Goal: Task Accomplishment & Management: Complete application form

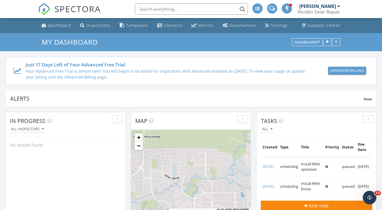
click at [187, 10] on input "text" at bounding box center [191, 8] width 113 height 11
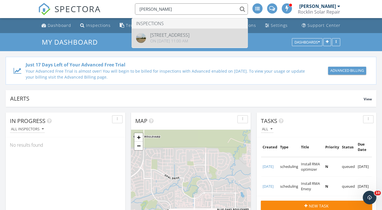
type input "kirby"
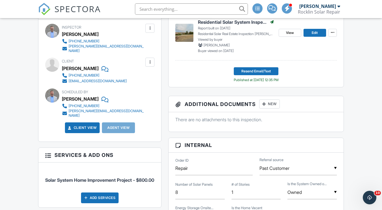
scroll to position [177, 0]
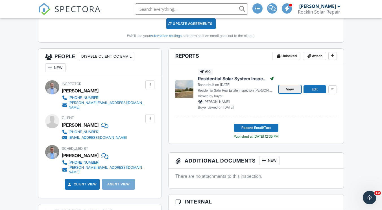
click at [289, 89] on span "View" at bounding box center [290, 89] width 8 height 6
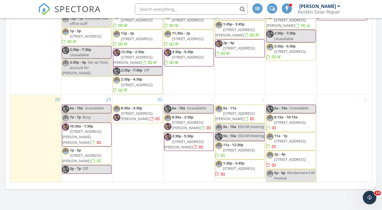
scroll to position [622, 0]
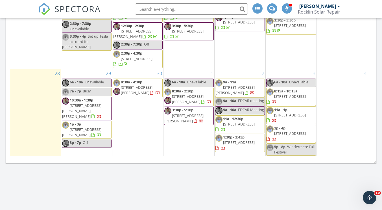
click at [129, 85] on span "[STREET_ADDRESS][PERSON_NAME]" at bounding box center [137, 90] width 32 height 10
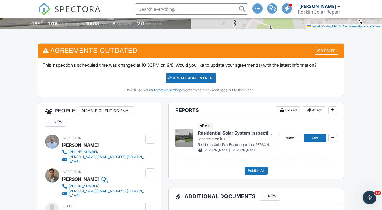
scroll to position [113, 0]
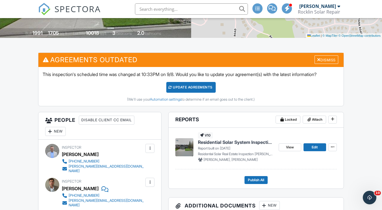
click at [189, 85] on div "Update Agreements" at bounding box center [190, 87] width 49 height 11
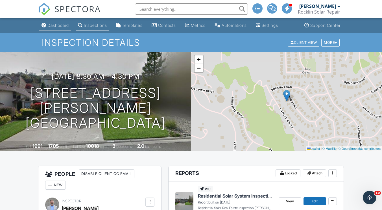
click at [59, 23] on div "Dashboard" at bounding box center [57, 25] width 21 height 5
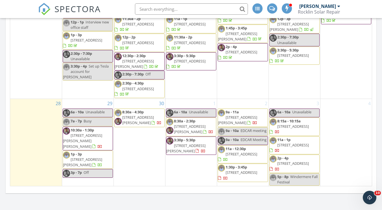
scroll to position [622, 0]
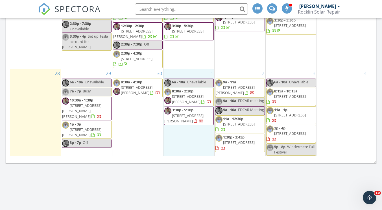
click at [188, 131] on div "1 6a - 10a Unavailable 8:30a - 2:30p 23745 Hogan Rd, Auburn 95602 3:30p - 5:30p…" at bounding box center [189, 112] width 51 height 87
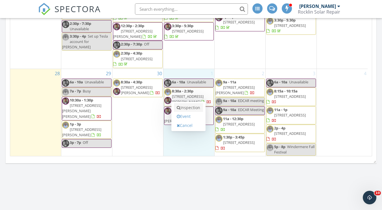
click at [189, 109] on link "Inspection" at bounding box center [188, 107] width 29 height 9
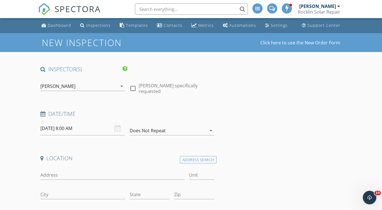
click at [61, 128] on input "10/01/2025 8:00 AM" at bounding box center [82, 129] width 85 height 14
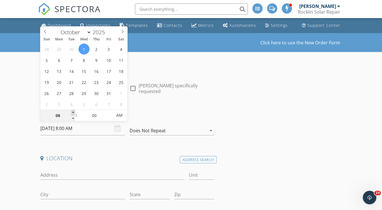
type input "09"
type input "10/01/2025 9:00 AM"
click at [72, 112] on span at bounding box center [73, 113] width 4 height 6
type input "10"
type input "10/01/2025 10:00 AM"
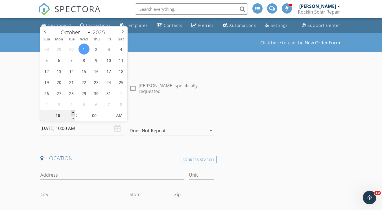
click at [72, 112] on span at bounding box center [73, 113] width 4 height 6
type input "11"
type input "10/01/2025 11:00 AM"
click at [72, 112] on span at bounding box center [73, 113] width 4 height 6
type input "12"
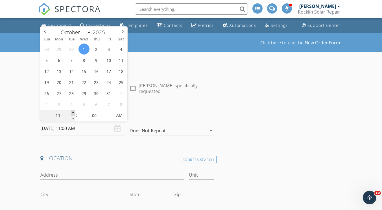
type input "10/01/2025 12:00 PM"
click at [72, 112] on span at bounding box center [73, 113] width 4 height 6
type input "01"
type input "10/01/2025 1:00 PM"
click at [72, 112] on span at bounding box center [73, 113] width 4 height 6
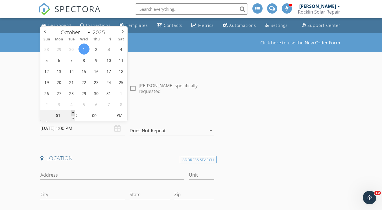
type input "02"
type input "10/01/2025 2:00 PM"
click at [72, 112] on span at bounding box center [73, 113] width 4 height 6
type input "03"
type input "10/01/2025 3:00 PM"
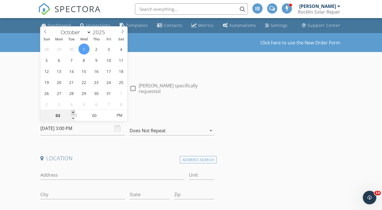
click at [72, 112] on span at bounding box center [73, 113] width 4 height 6
type input "04"
type input "10/01/2025 4:00 PM"
click at [72, 112] on span at bounding box center [73, 113] width 4 height 6
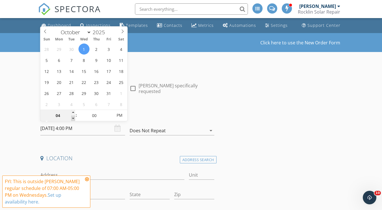
type input "03"
type input "10/01/2025 3:00 PM"
click at [74, 119] on span at bounding box center [73, 119] width 4 height 6
type input "05"
type input "10/01/2025 3:05 PM"
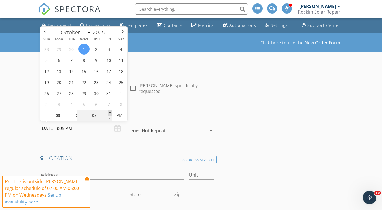
click at [109, 113] on span at bounding box center [110, 113] width 4 height 6
type input "10"
type input "10/01/2025 3:10 PM"
click at [109, 113] on span at bounding box center [110, 113] width 4 height 6
type input "15"
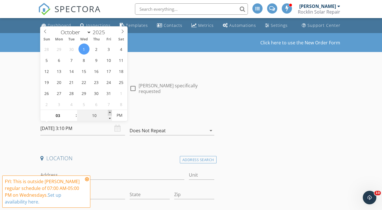
type input "10/01/2025 3:15 PM"
click at [109, 113] on span at bounding box center [110, 113] width 4 height 6
type input "20"
type input "10/01/2025 3:20 PM"
click at [109, 113] on span at bounding box center [110, 113] width 4 height 6
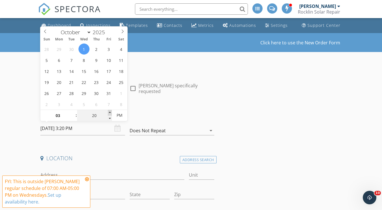
type input "25"
type input "10/01/2025 3:25 PM"
click at [109, 113] on span at bounding box center [110, 113] width 4 height 6
type input "30"
type input "10/01/2025 3:30 PM"
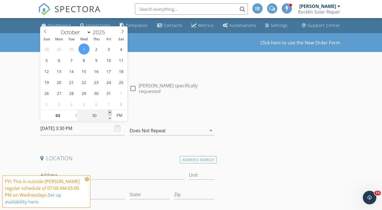
click at [109, 113] on span at bounding box center [110, 113] width 4 height 6
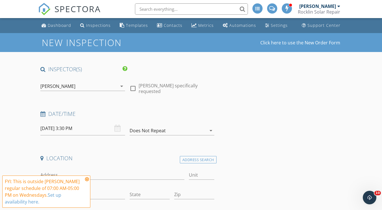
scroll to position [57, 0]
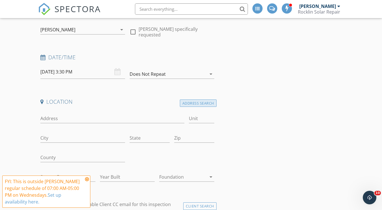
click at [203, 103] on div "Address Search" at bounding box center [198, 103] width 37 height 8
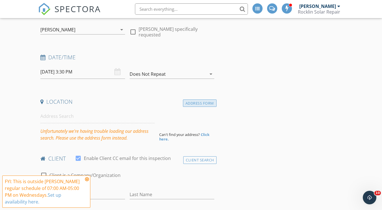
click at [202, 103] on div "Address Form" at bounding box center [200, 103] width 34 height 8
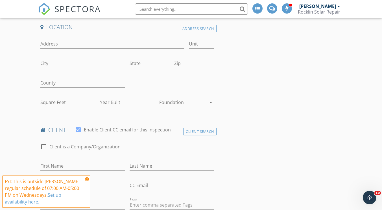
scroll to position [141, 0]
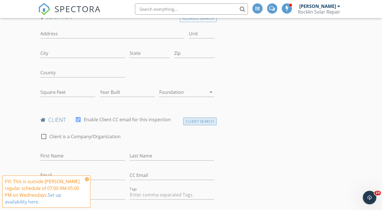
click at [208, 120] on div "Client Search" at bounding box center [199, 122] width 33 height 8
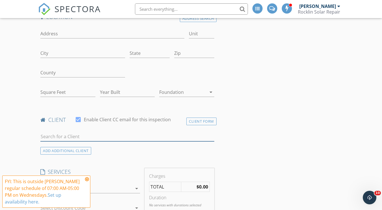
click at [89, 136] on input "text" at bounding box center [127, 136] width 174 height 9
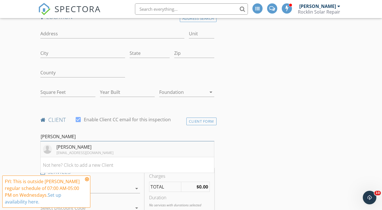
type input "Jim Drys"
click at [79, 150] on div "Jim Drysdale" at bounding box center [85, 147] width 57 height 7
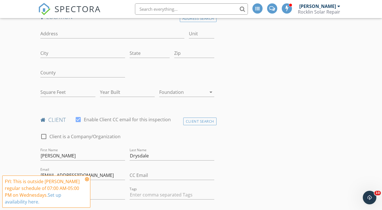
scroll to position [113, 0]
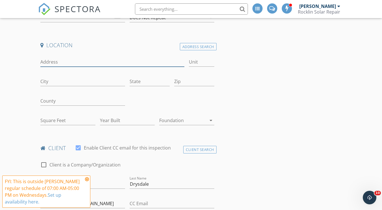
click at [63, 64] on input "Address" at bounding box center [112, 61] width 144 height 9
type input "3057 Mission Canyon Dr"
click at [73, 80] on input "City" at bounding box center [82, 81] width 85 height 9
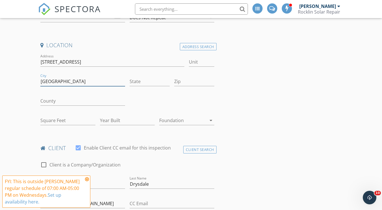
type input "El Dorado Hills"
click at [140, 81] on input "State" at bounding box center [150, 81] width 40 height 9
type input "CA"
click at [187, 80] on input "Zip" at bounding box center [194, 81] width 40 height 9
type input "95762"
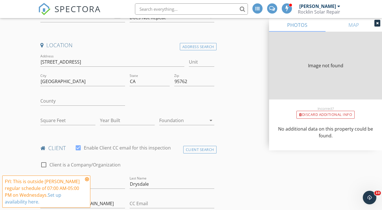
type input "2213"
type input "2016"
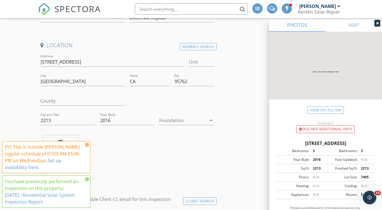
click at [87, 145] on icon at bounding box center [87, 144] width 4 height 5
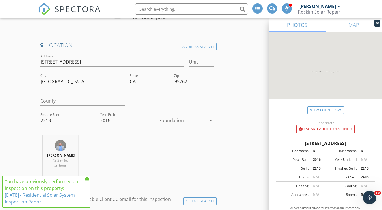
click at [88, 177] on icon at bounding box center [87, 179] width 4 height 5
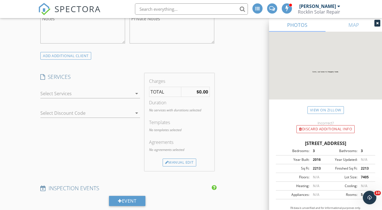
scroll to position [396, 0]
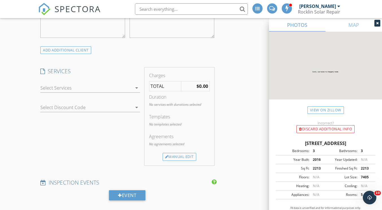
click at [83, 88] on div at bounding box center [86, 87] width 92 height 9
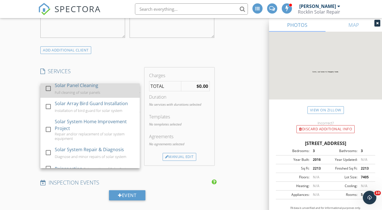
scroll to position [28, 0]
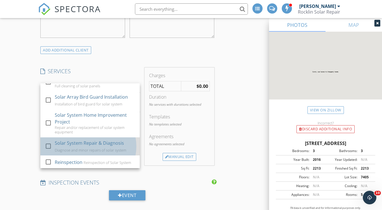
click at [79, 146] on div "Solar System Repair & Diagnosis" at bounding box center [89, 143] width 69 height 7
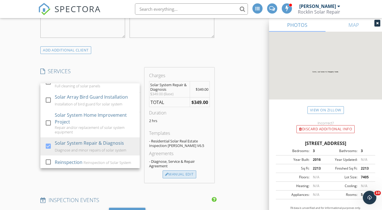
click at [185, 174] on div "Manual Edit" at bounding box center [180, 174] width 34 height 8
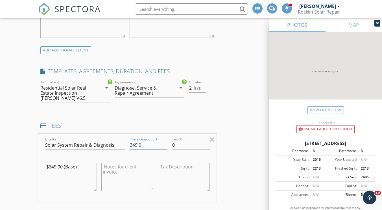
click at [135, 140] on input "349.0" at bounding box center [149, 144] width 38 height 9
type input "99.0"
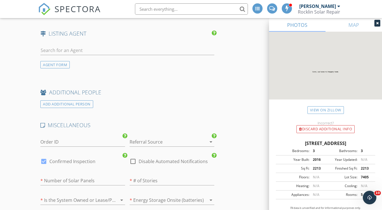
scroll to position [848, 0]
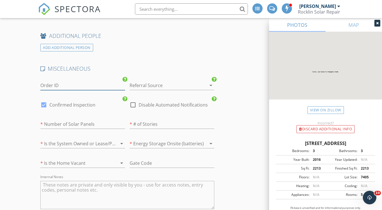
click at [77, 81] on input "Order ID" at bounding box center [82, 85] width 85 height 9
type input "Repair"
click at [171, 81] on div at bounding box center [164, 85] width 69 height 9
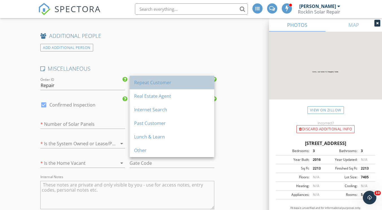
click at [172, 85] on div "Repeat Customer" at bounding box center [172, 82] width 76 height 7
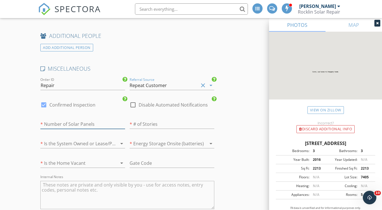
click at [113, 120] on input "number" at bounding box center [82, 124] width 85 height 9
type input "12"
type input "1"
click at [212, 120] on input "1" at bounding box center [172, 124] width 85 height 9
click at [171, 139] on div at bounding box center [164, 143] width 69 height 9
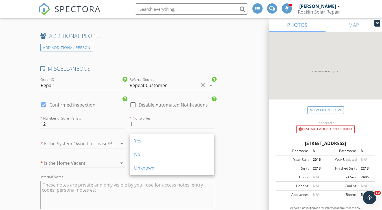
drag, startPoint x: 142, startPoint y: 150, endPoint x: 120, endPoint y: 144, distance: 22.8
click at [142, 150] on div "No" at bounding box center [172, 155] width 76 height 14
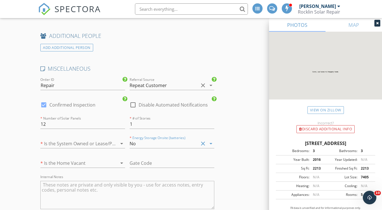
click at [95, 139] on div at bounding box center [74, 143] width 69 height 9
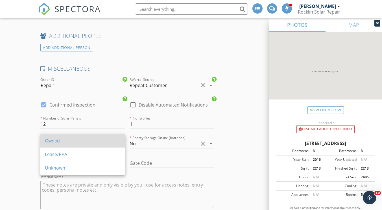
click at [77, 140] on div "Owned" at bounding box center [83, 140] width 76 height 7
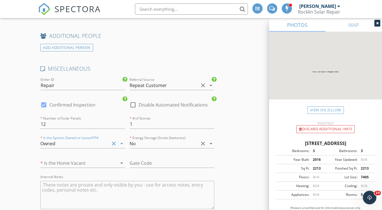
click at [82, 159] on div at bounding box center [74, 163] width 69 height 9
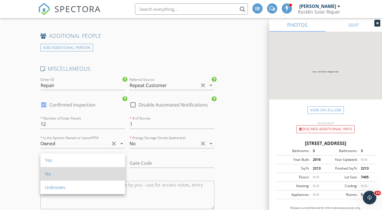
click at [75, 172] on div "No" at bounding box center [83, 173] width 76 height 7
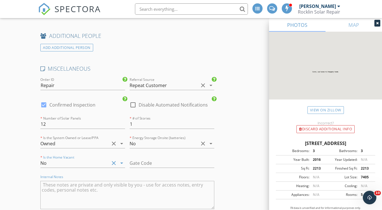
click at [93, 181] on textarea "Internal Notes" at bounding box center [127, 195] width 174 height 28
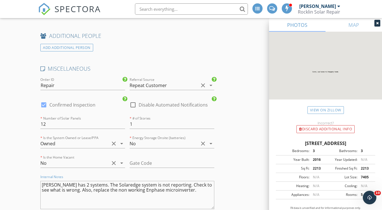
type textarea "Jim has 2 systems. The Solaredge system is not reporting. Check to see what is …"
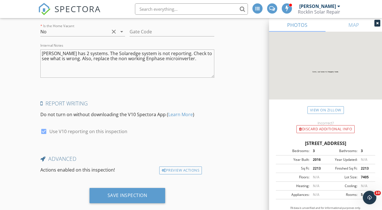
scroll to position [985, 0]
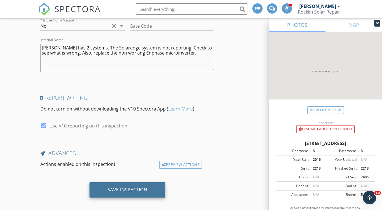
click at [130, 189] on div "Save Inspection" at bounding box center [128, 189] width 76 height 15
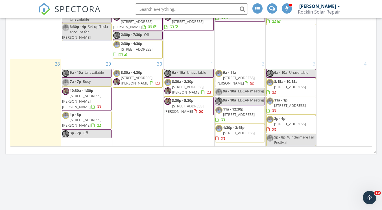
scroll to position [650, 0]
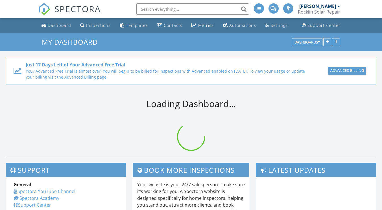
click at [158, 8] on input "text" at bounding box center [193, 8] width 113 height 11
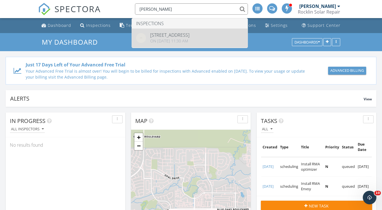
type input "[PERSON_NAME]"
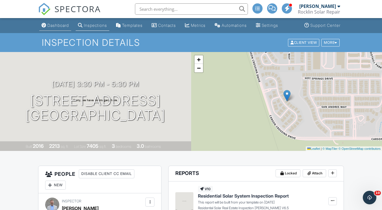
click at [65, 25] on div "Dashboard" at bounding box center [57, 25] width 21 height 5
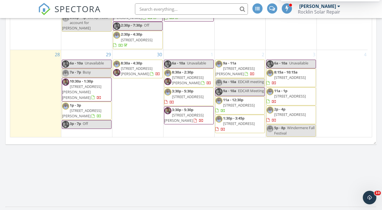
scroll to position [650, 0]
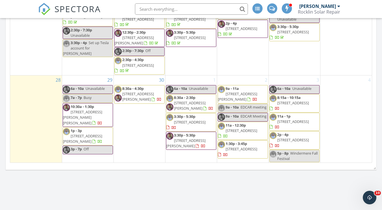
scroll to position [587, 0]
